Goal: Task Accomplishment & Management: Use online tool/utility

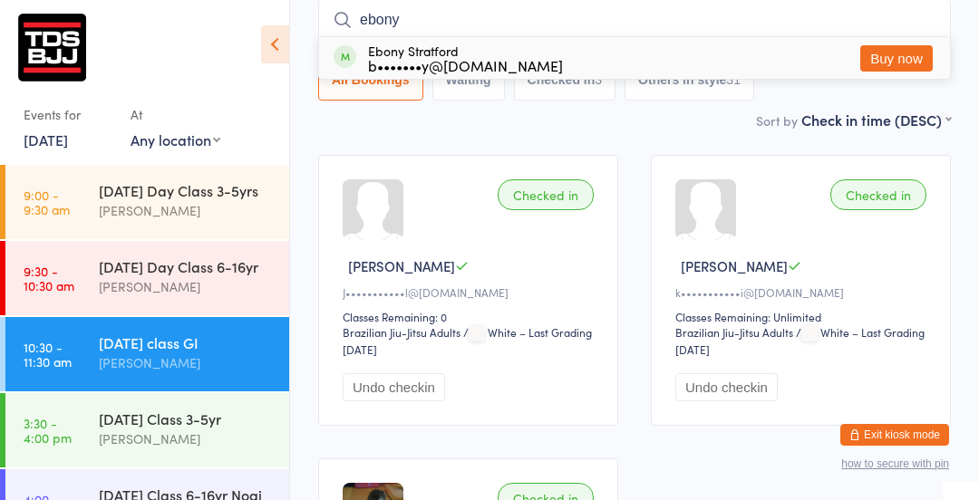
type input "ebony"
click at [906, 60] on button "Buy now" at bounding box center [896, 58] width 73 height 26
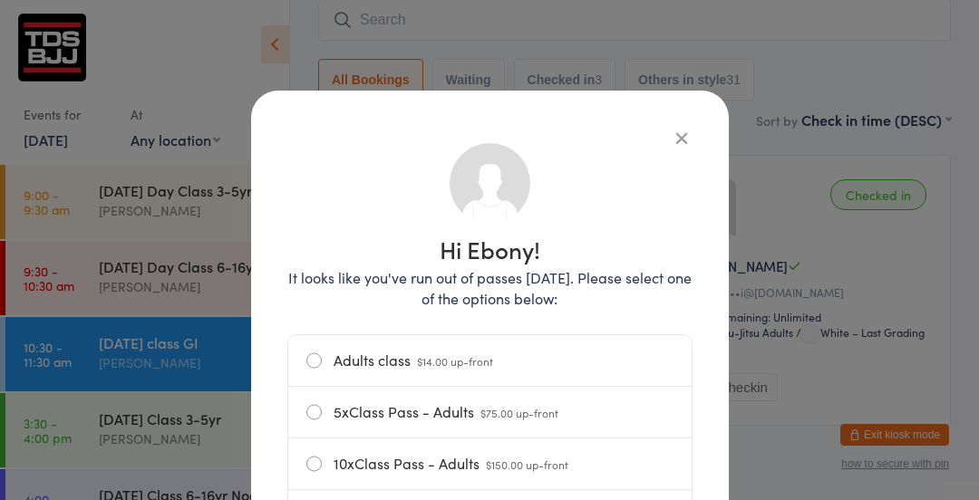
click at [688, 143] on icon "button" at bounding box center [682, 138] width 20 height 20
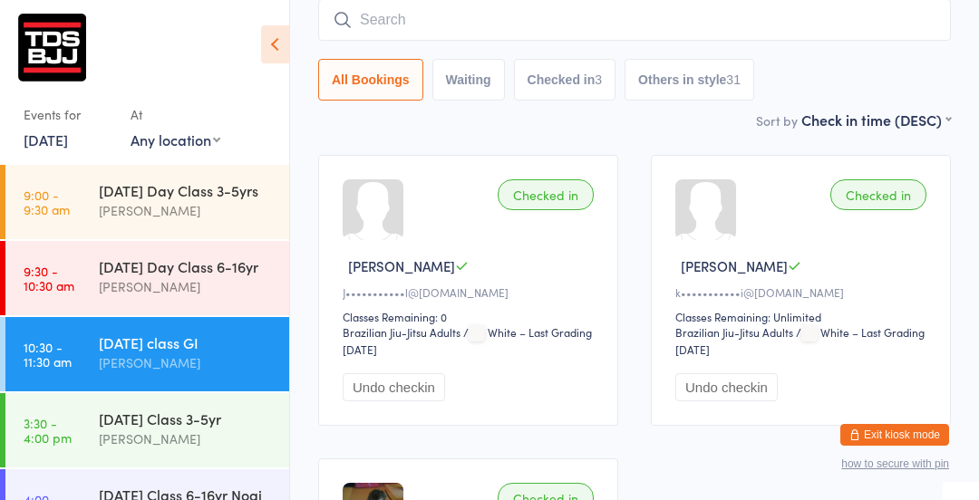
click at [490, 15] on input "search" at bounding box center [634, 20] width 633 height 42
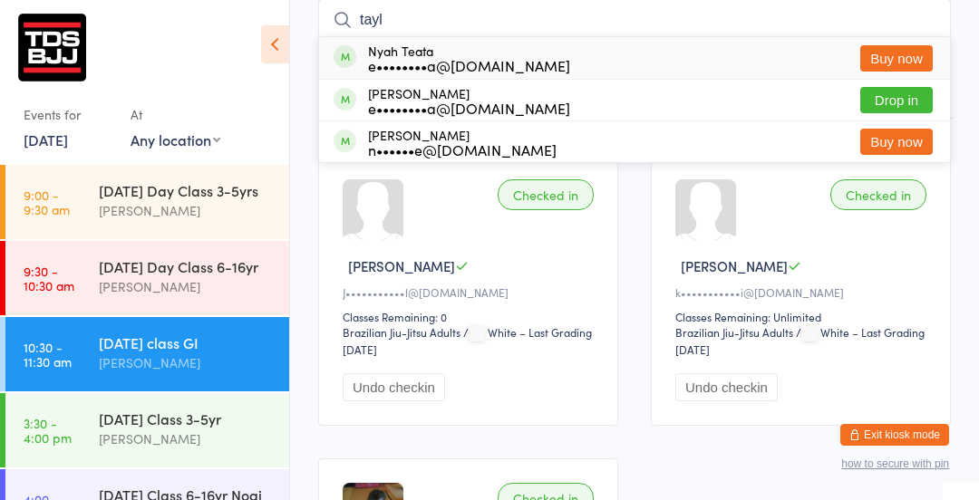
type input "tayls"
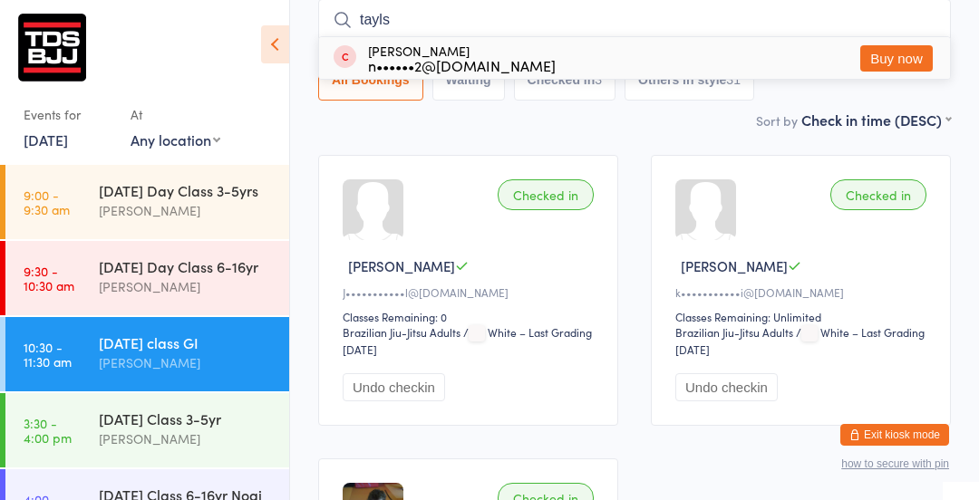
click at [925, 23] on input "tayls" at bounding box center [634, 20] width 633 height 42
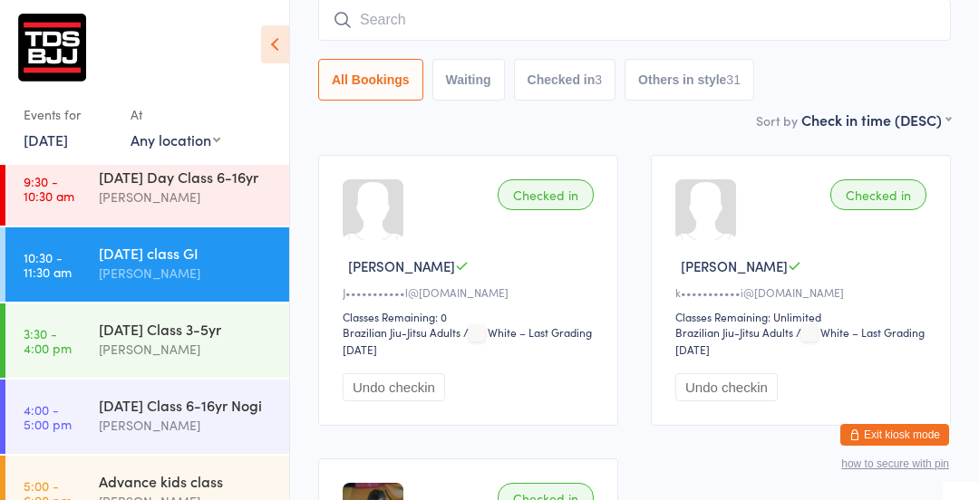
scroll to position [99, 0]
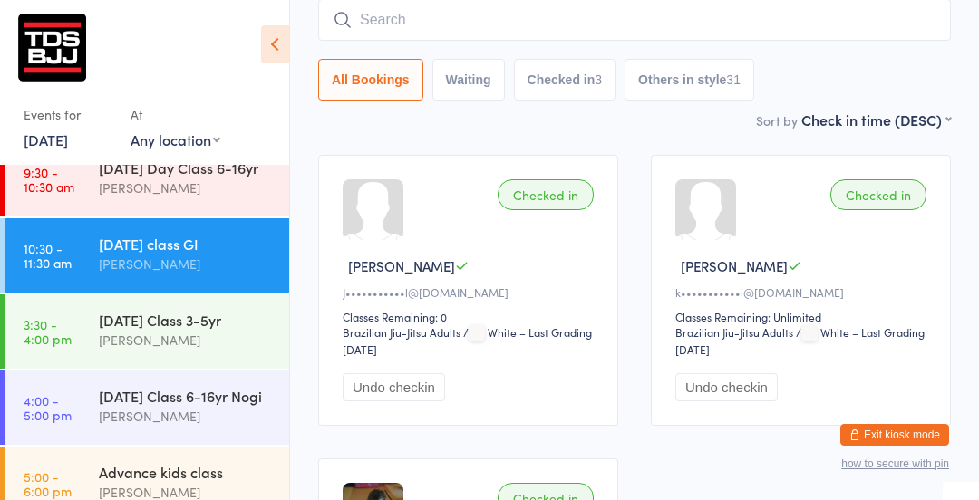
click at [336, 123] on div "Sort by Check in time (DESC) First name (ASC) First name (DESC) Last name (ASC)…" at bounding box center [634, 120] width 633 height 20
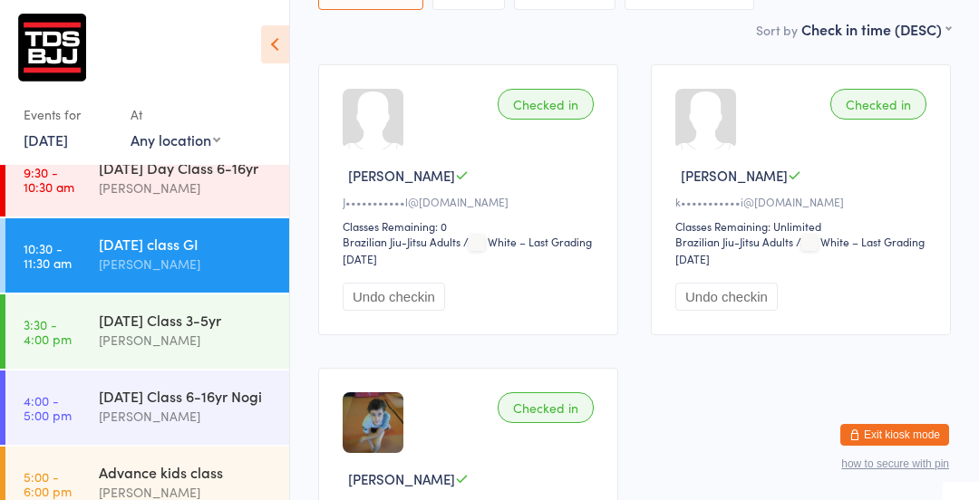
scroll to position [253, 0]
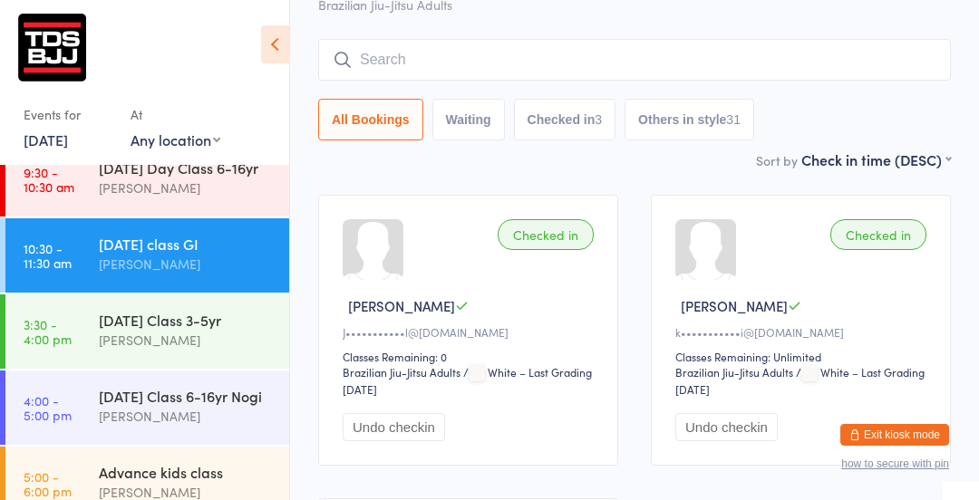
click at [402, 62] on input "search" at bounding box center [634, 60] width 633 height 42
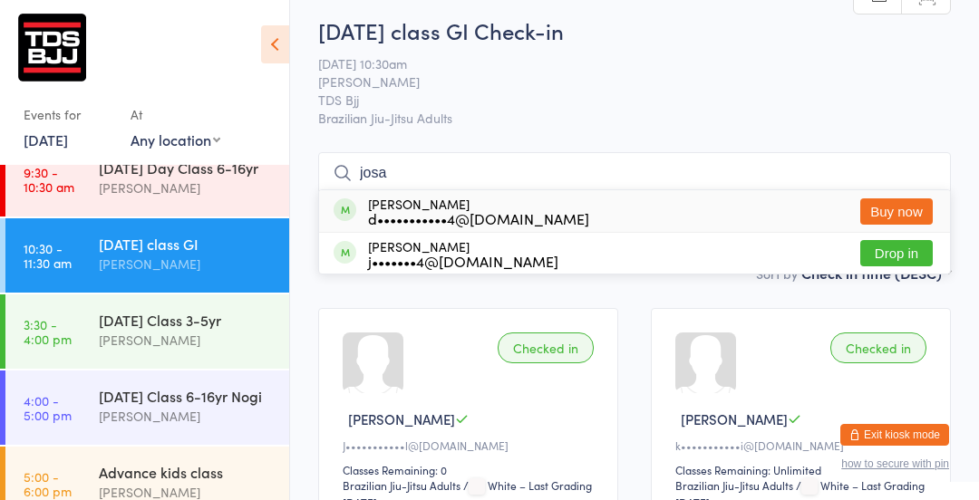
scroll to position [0, 0]
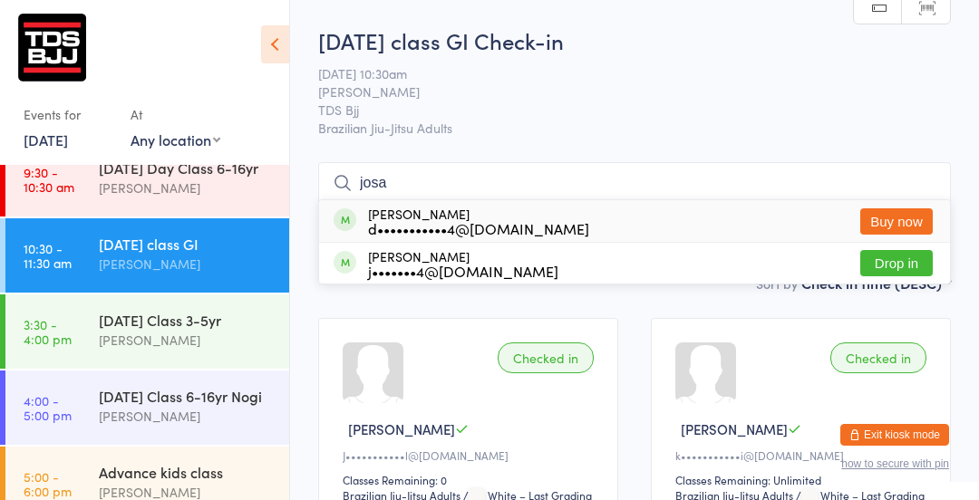
type input "josa"
